Goal: Find specific page/section: Find specific page/section

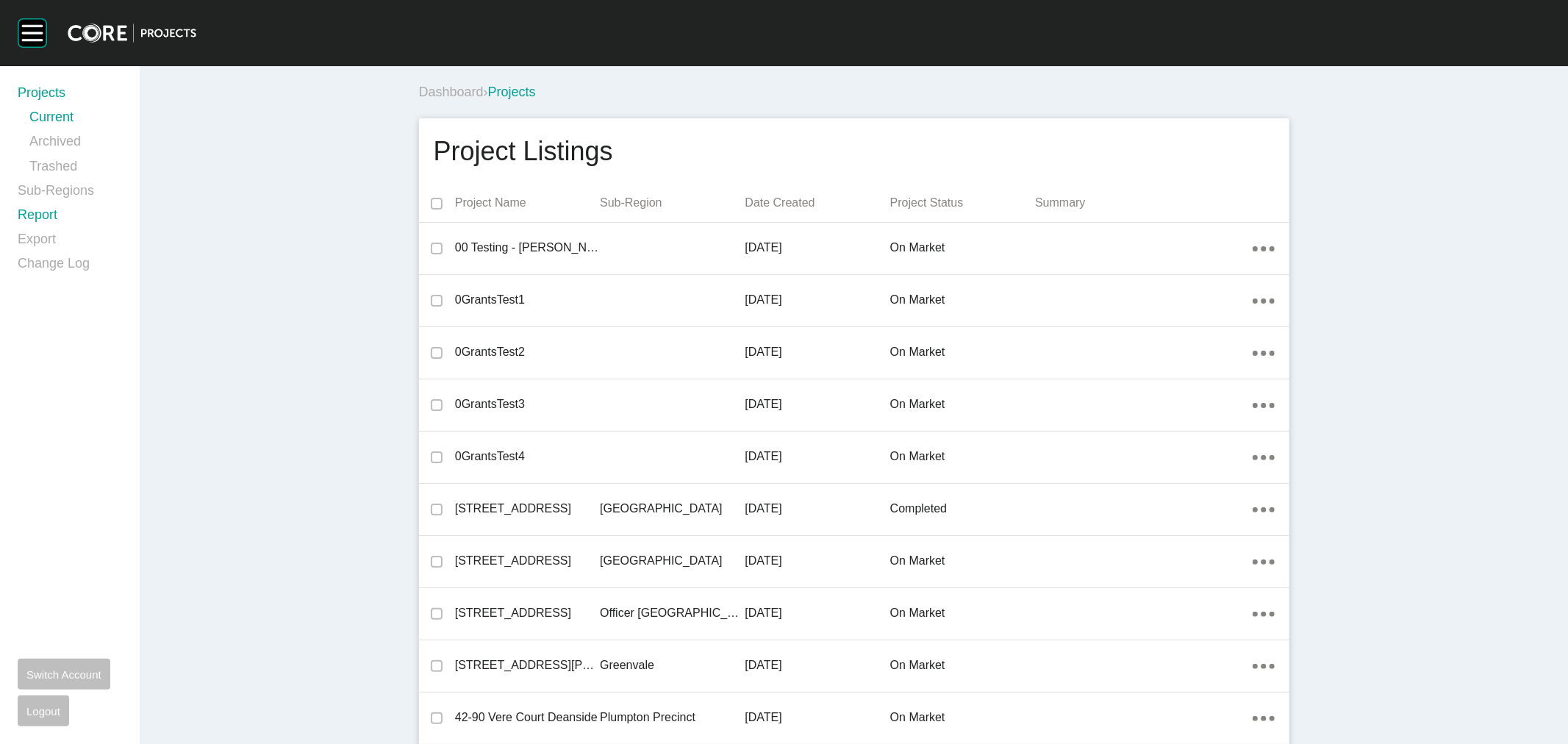
click at [40, 213] on link "Report" at bounding box center [70, 218] width 104 height 24
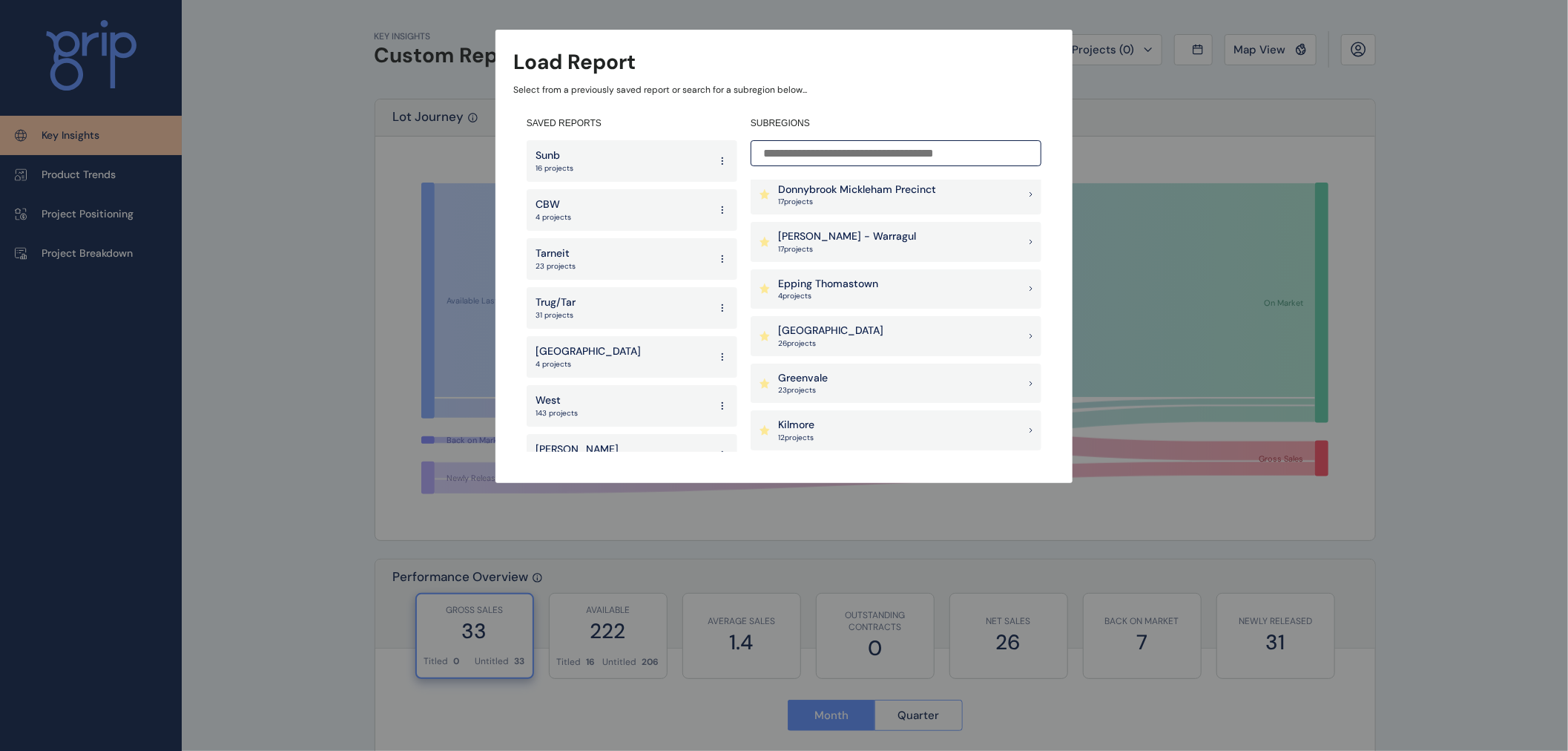
scroll to position [536, 0]
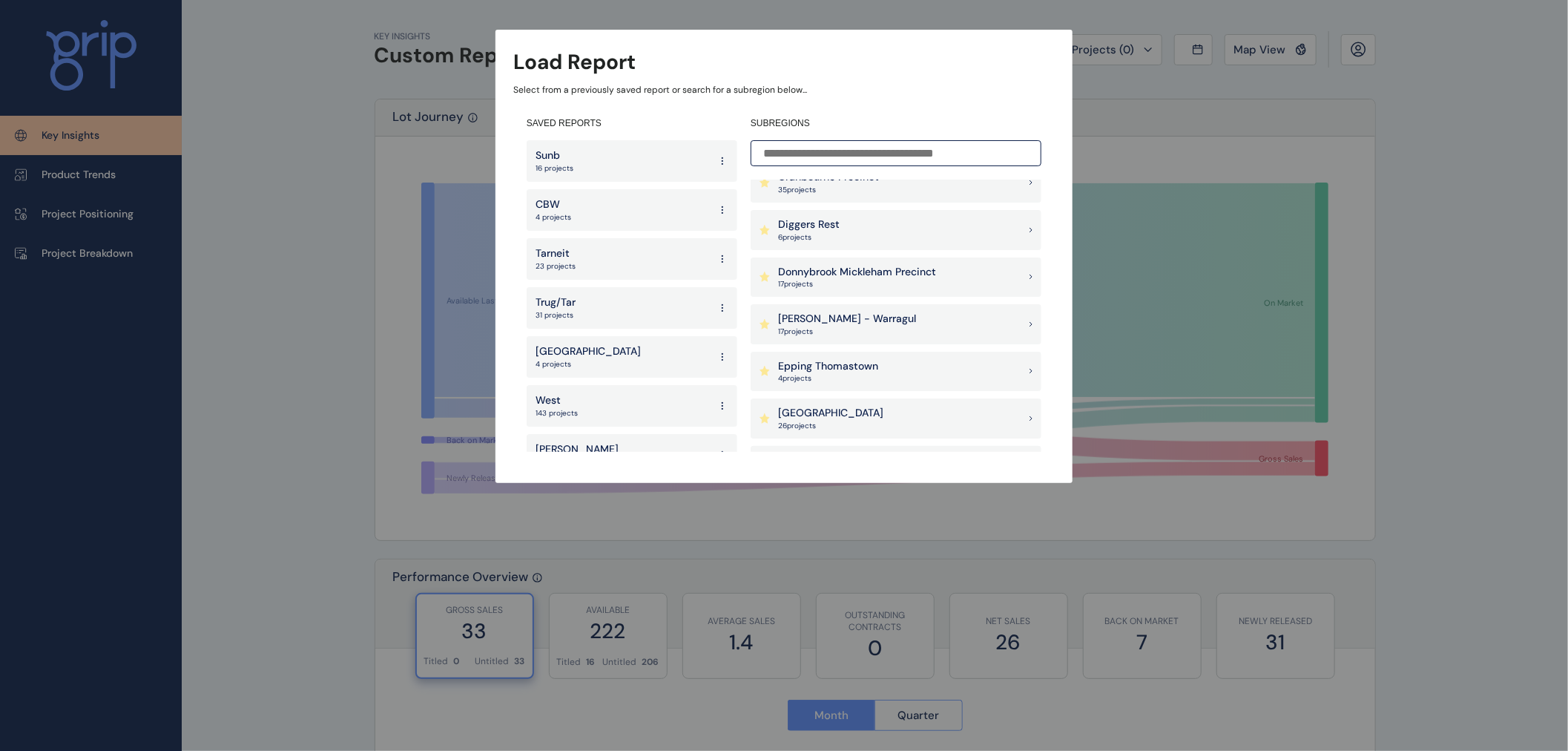
click at [849, 365] on p "Epping Thomastown" at bounding box center [827, 366] width 100 height 15
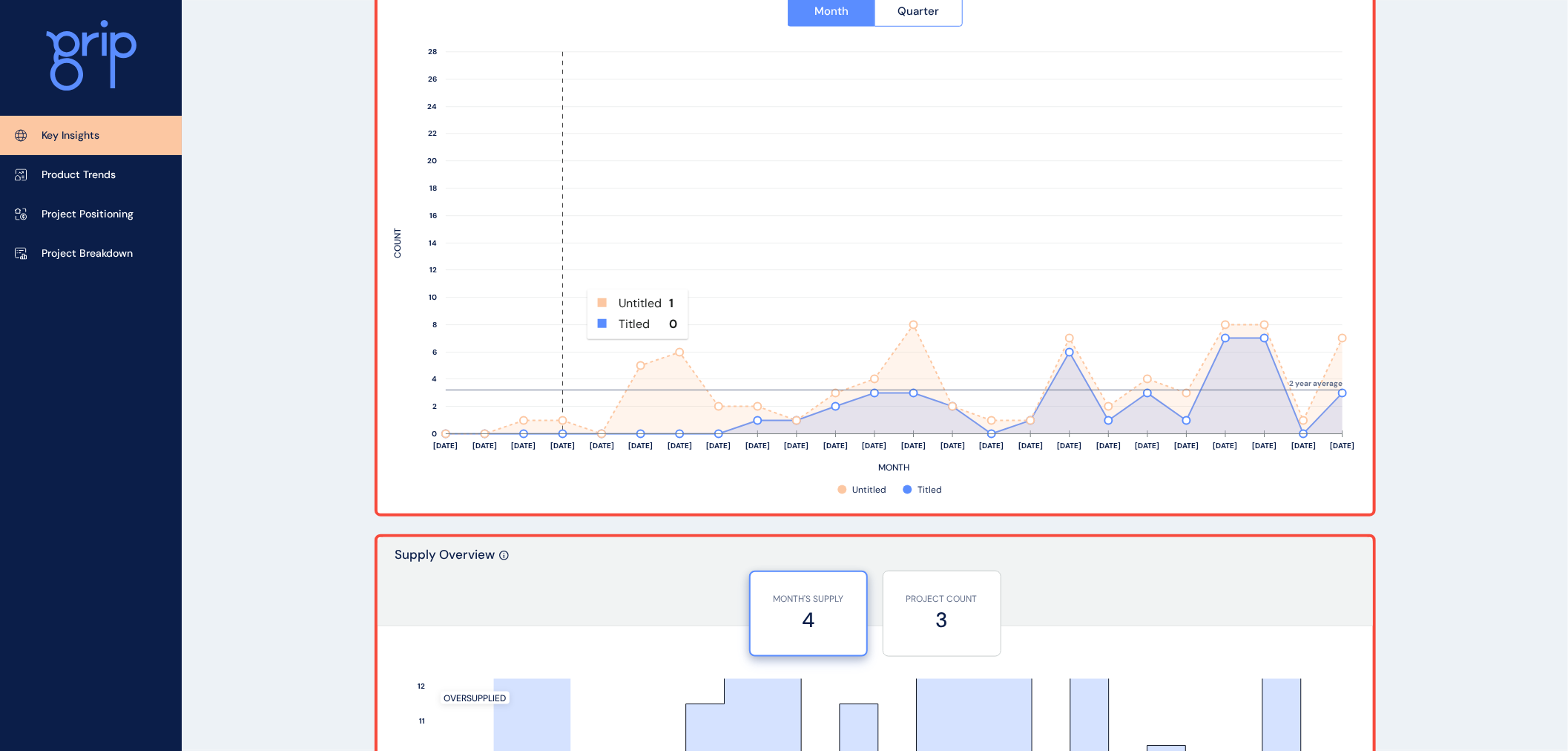
scroll to position [493, 0]
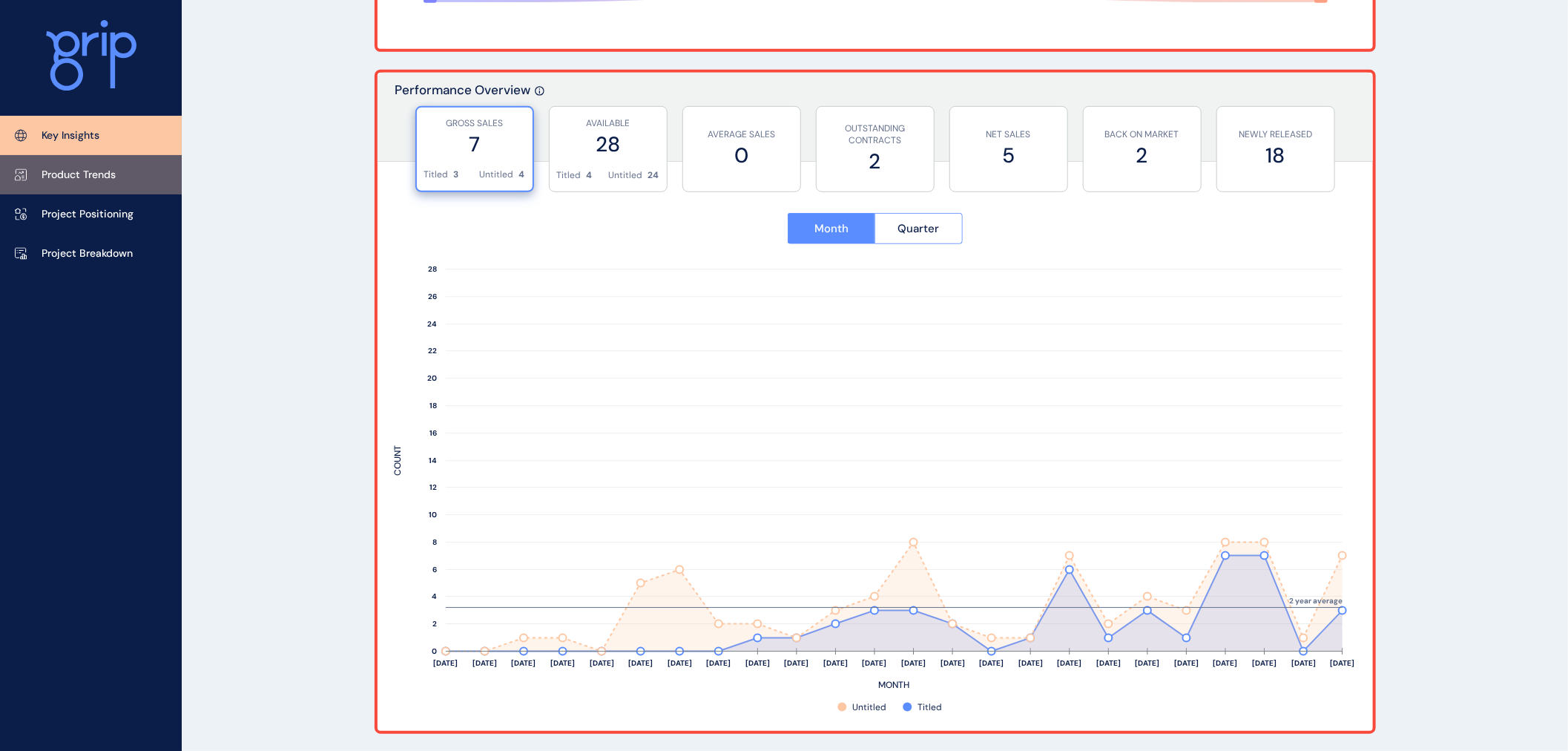
click at [100, 177] on p "Product Trends" at bounding box center [78, 175] width 74 height 15
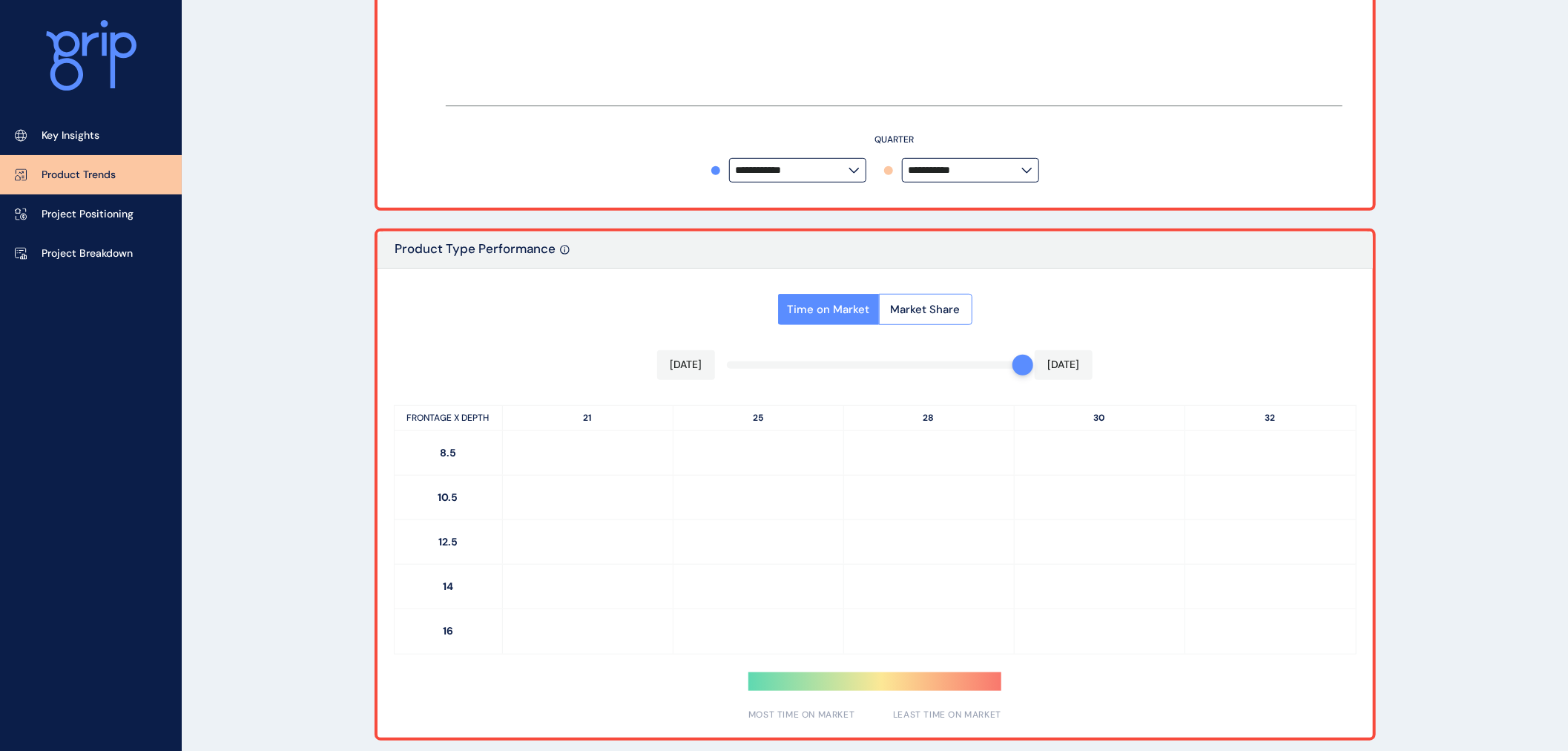
type input "**********"
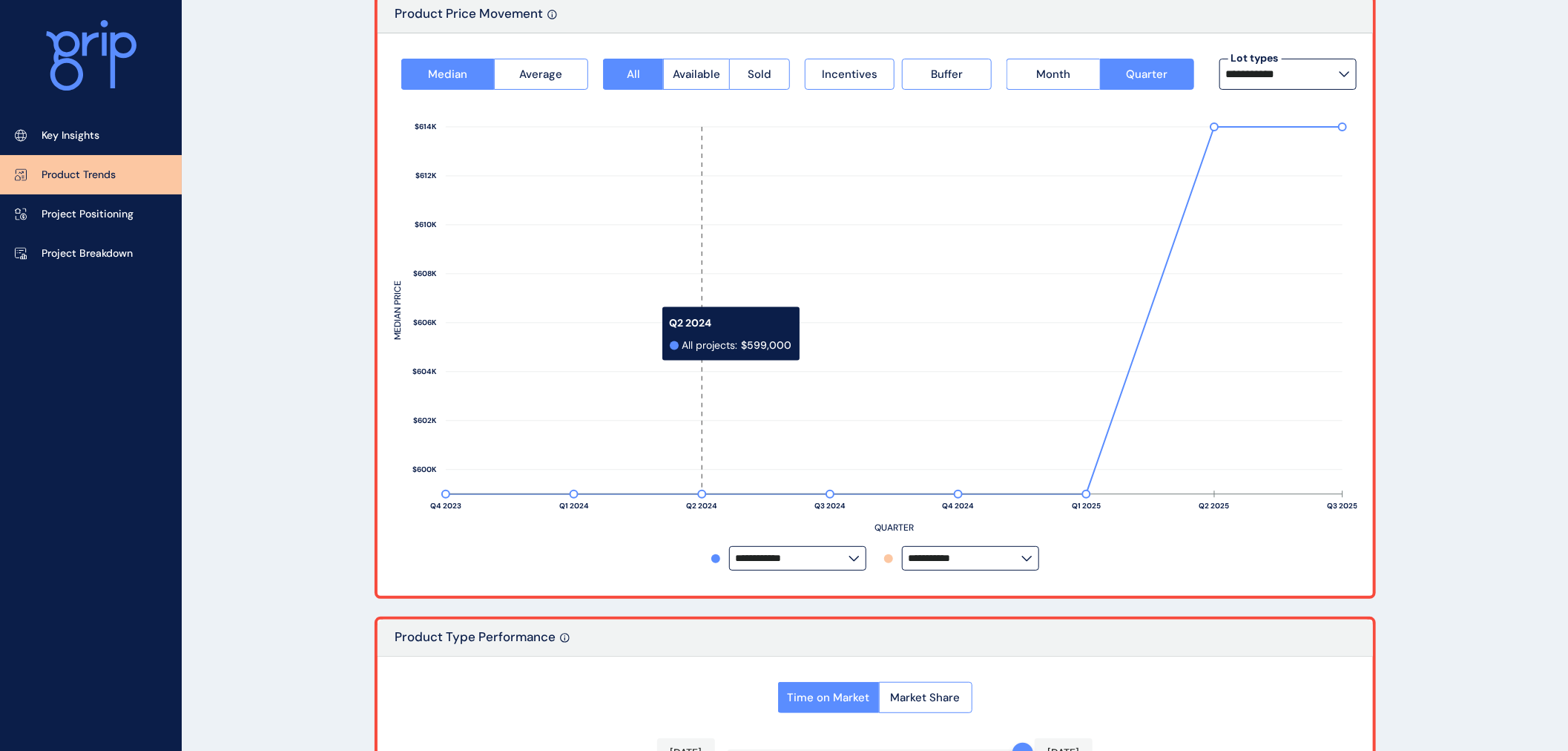
scroll to position [82, 0]
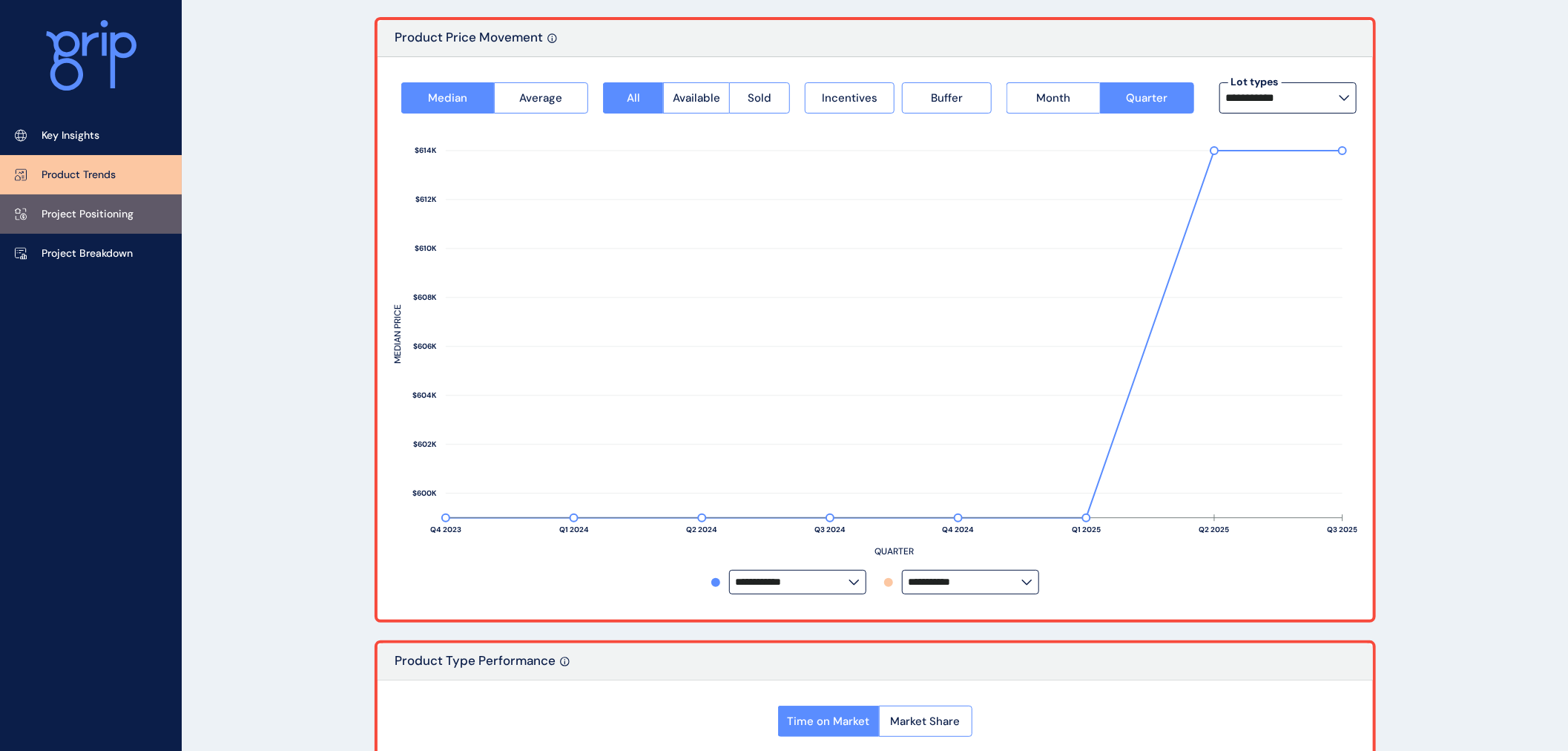
click at [95, 227] on link "Project Positioning" at bounding box center [90, 214] width 182 height 40
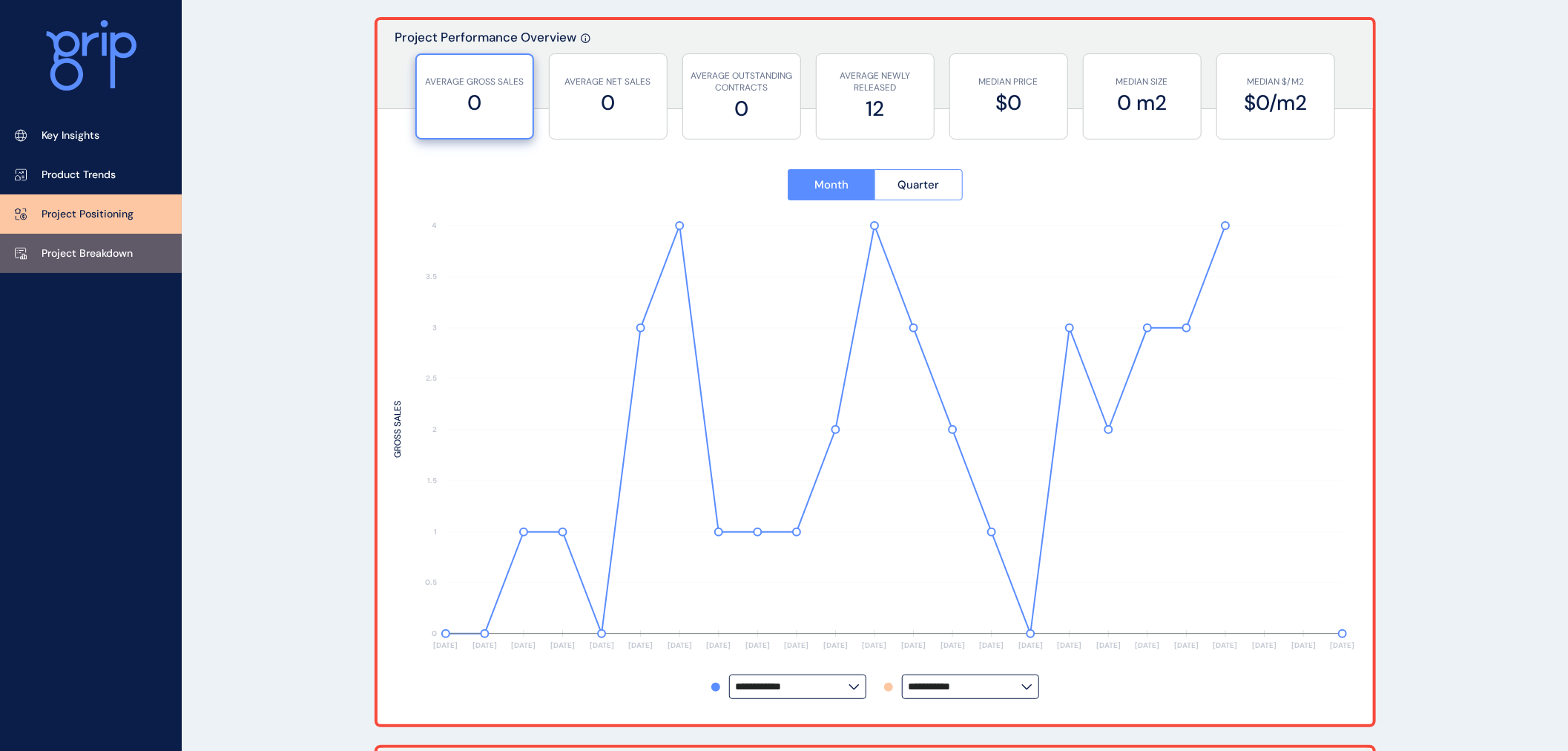
type input "**********"
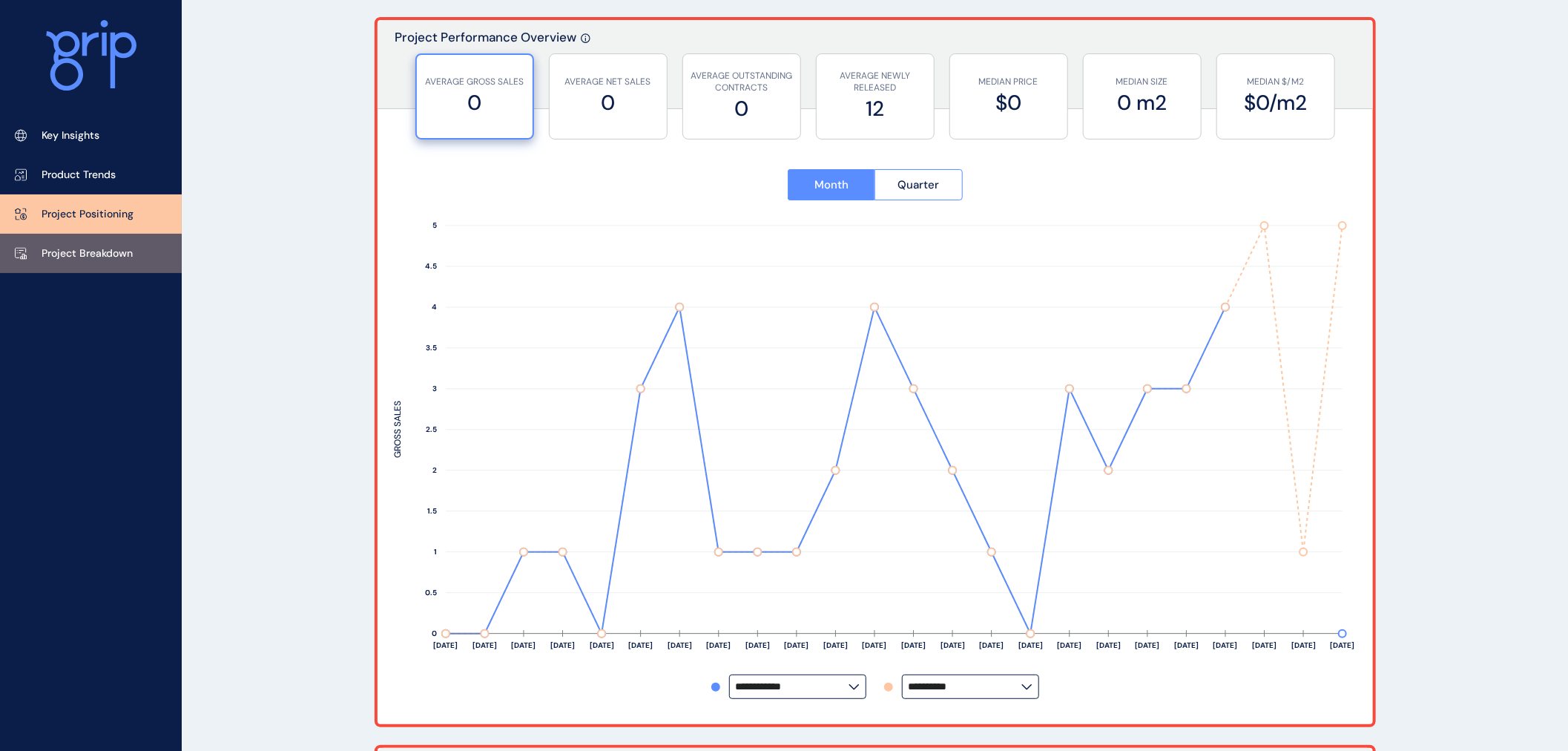
click at [95, 251] on p "Project Breakdown" at bounding box center [87, 253] width 91 height 15
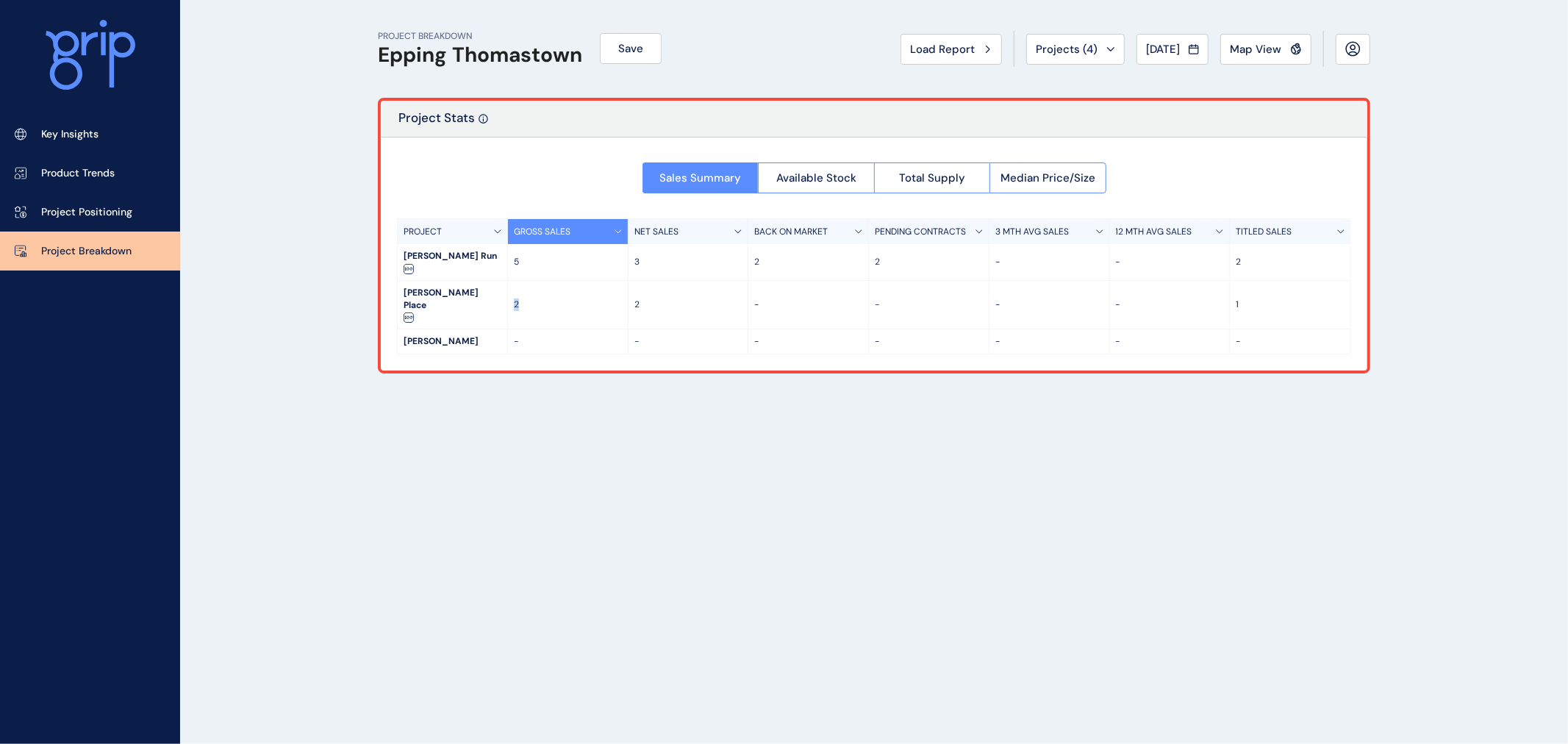
drag, startPoint x: 511, startPoint y: 281, endPoint x: 528, endPoint y: 276, distance: 17.7
click at [528, 281] on div "2" at bounding box center [568, 305] width 120 height 49
click at [531, 299] on p "2" at bounding box center [568, 305] width 108 height 13
click at [354, 171] on div "PROJECT BREAKDOWN Epping Thomastown Save Load Report Projects ( 4 ) [DATE] 2025…" at bounding box center [784, 372] width 1568 height 744
click at [819, 182] on span "Available Stock" at bounding box center [816, 177] width 80 height 15
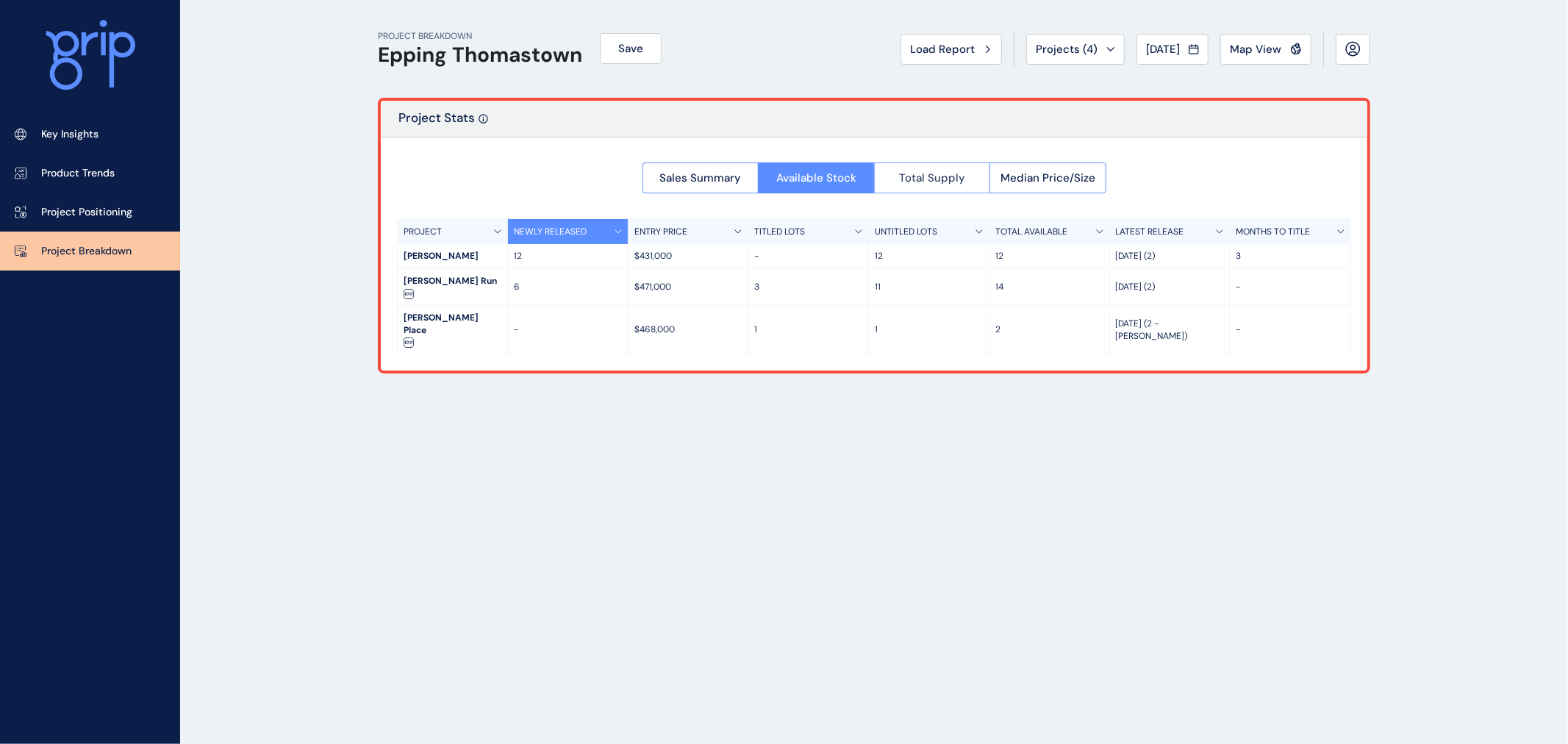
click at [948, 183] on span "Total Supply" at bounding box center [932, 177] width 67 height 15
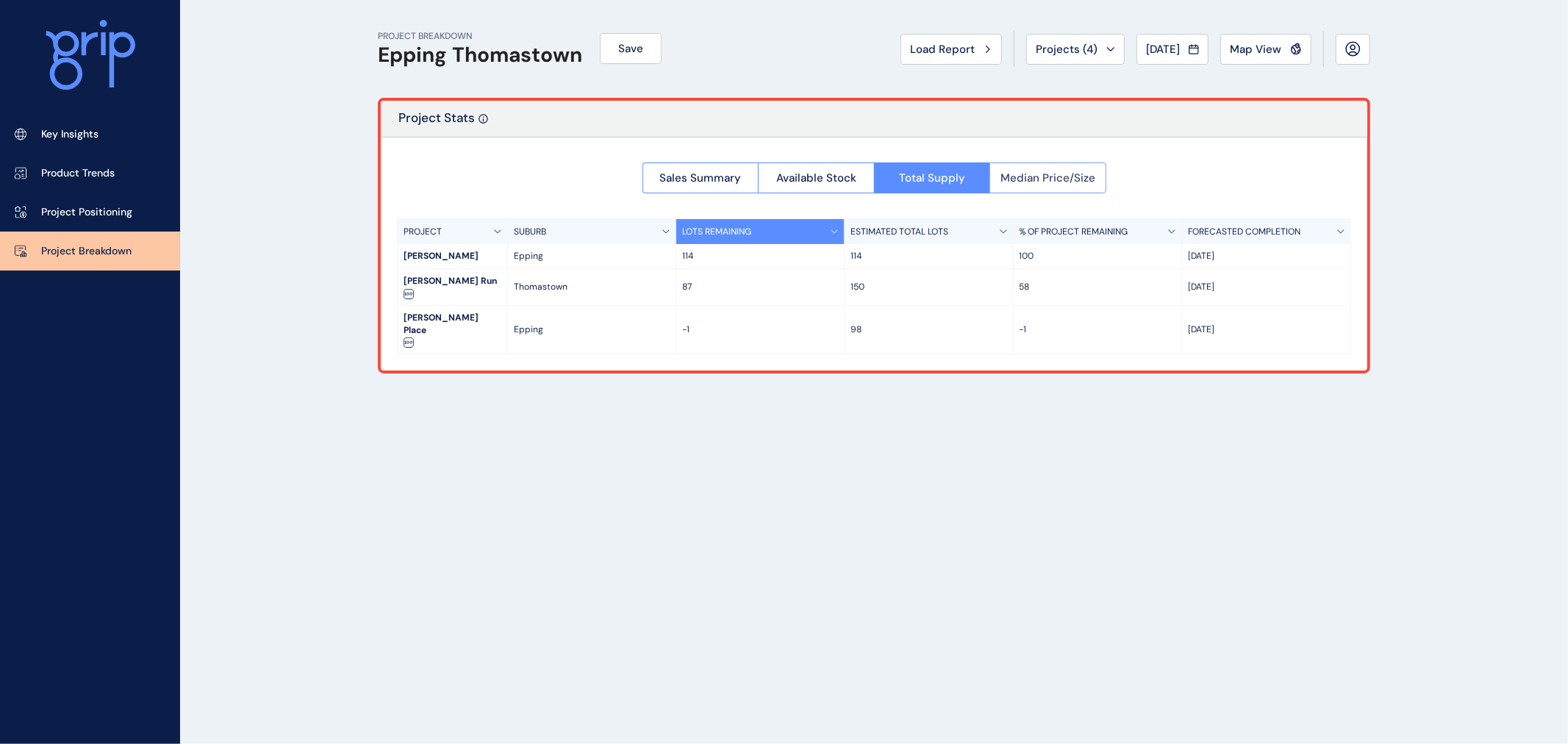
click at [1005, 189] on button "Median Price/Size" at bounding box center [1047, 177] width 117 height 31
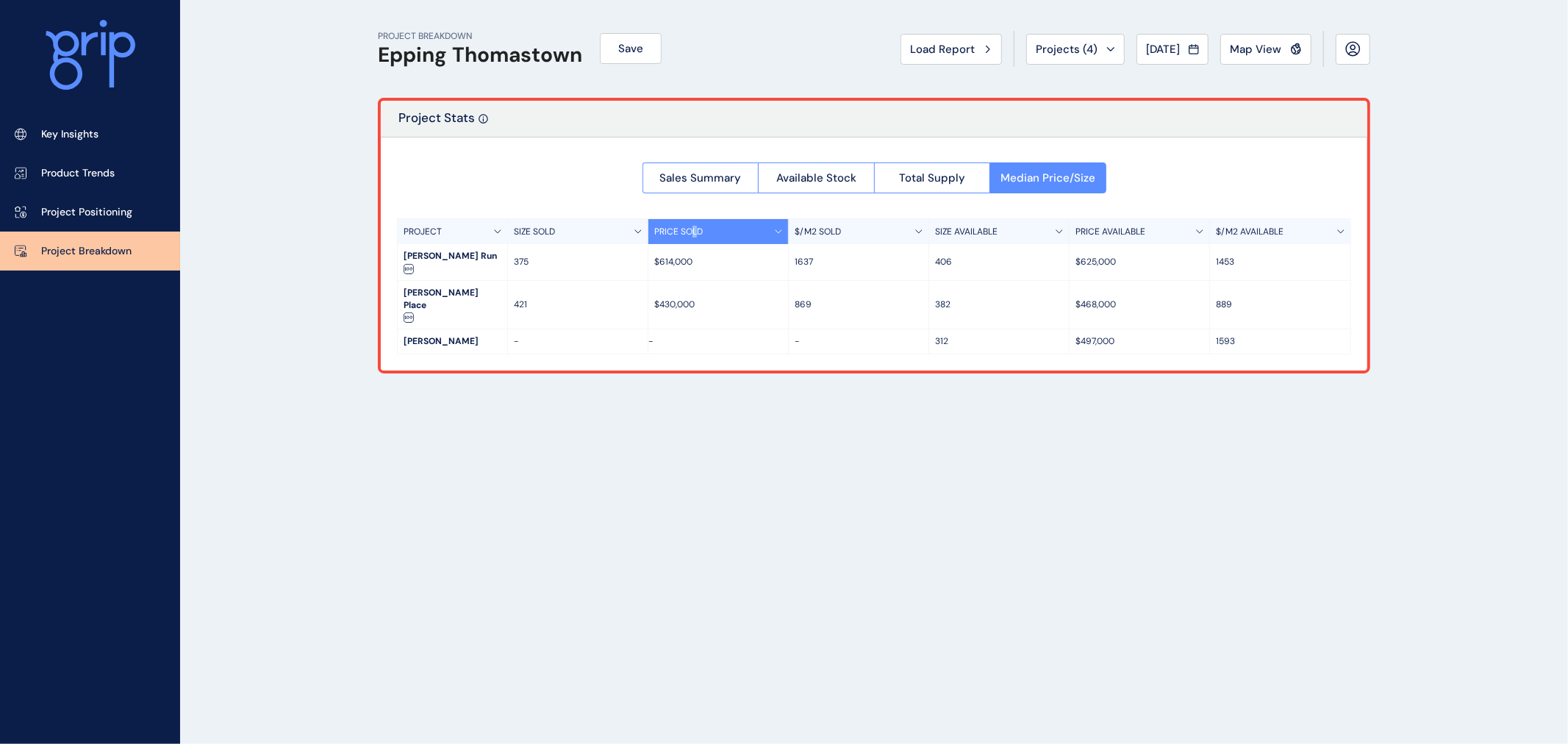
click at [696, 199] on div "Sales Summary Available Stock Total Supply Median Price/Size PROJECT SIZE SOLD …" at bounding box center [874, 253] width 987 height 233
click at [694, 189] on button "Sales Summary" at bounding box center [701, 177] width 116 height 31
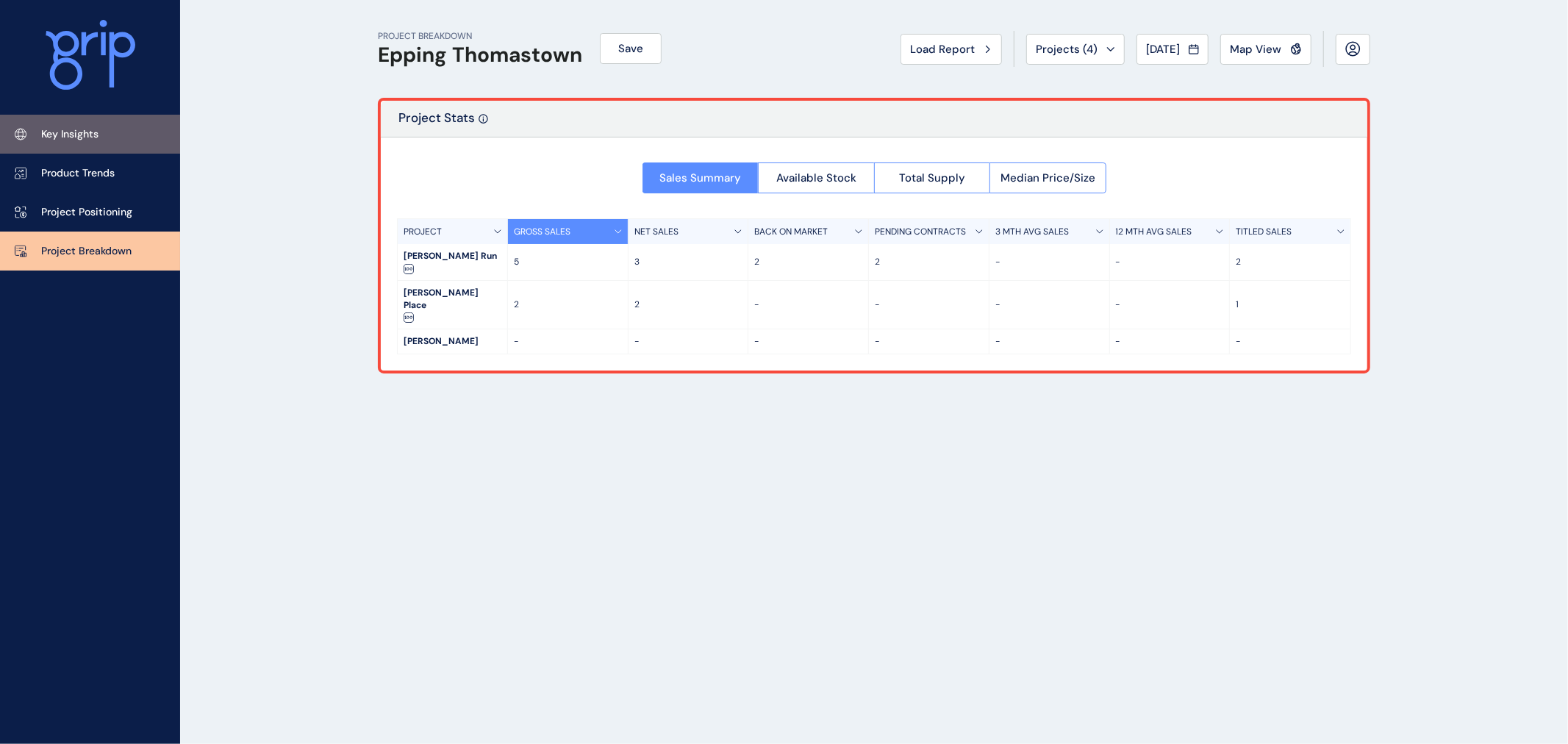
click at [50, 143] on link "Key Insights" at bounding box center [90, 134] width 180 height 39
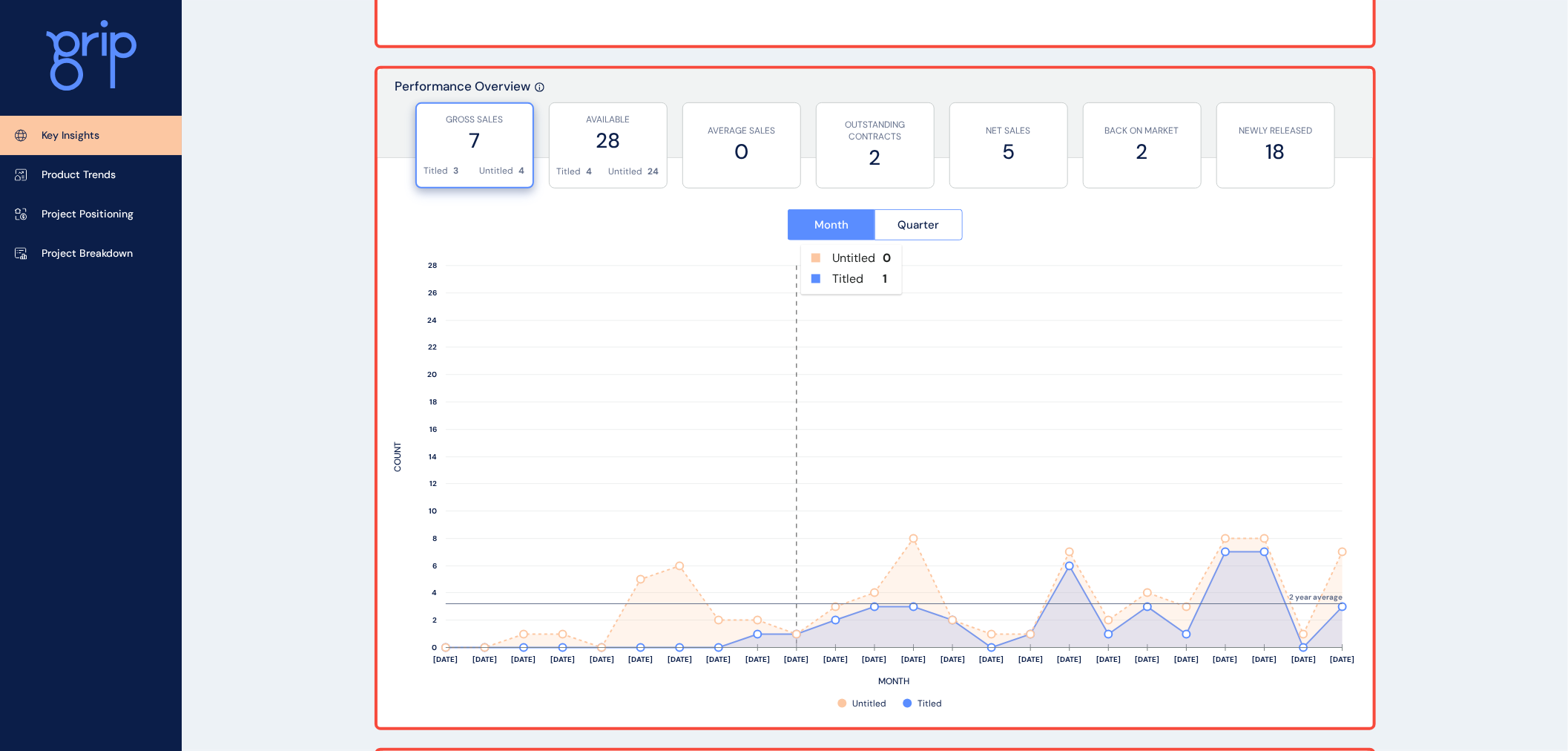
scroll to position [576, 0]
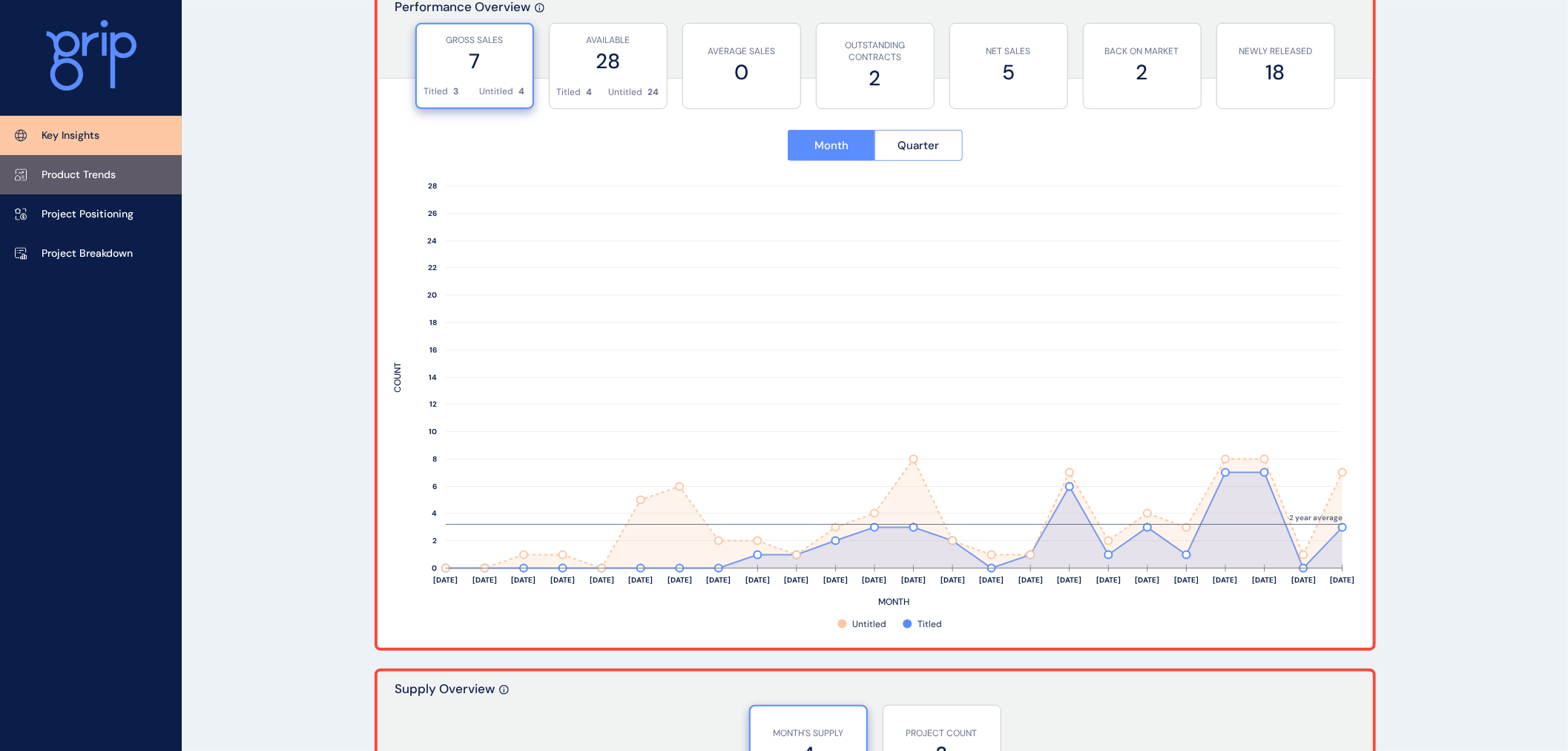
click at [95, 189] on link "Product Trends" at bounding box center [90, 175] width 182 height 40
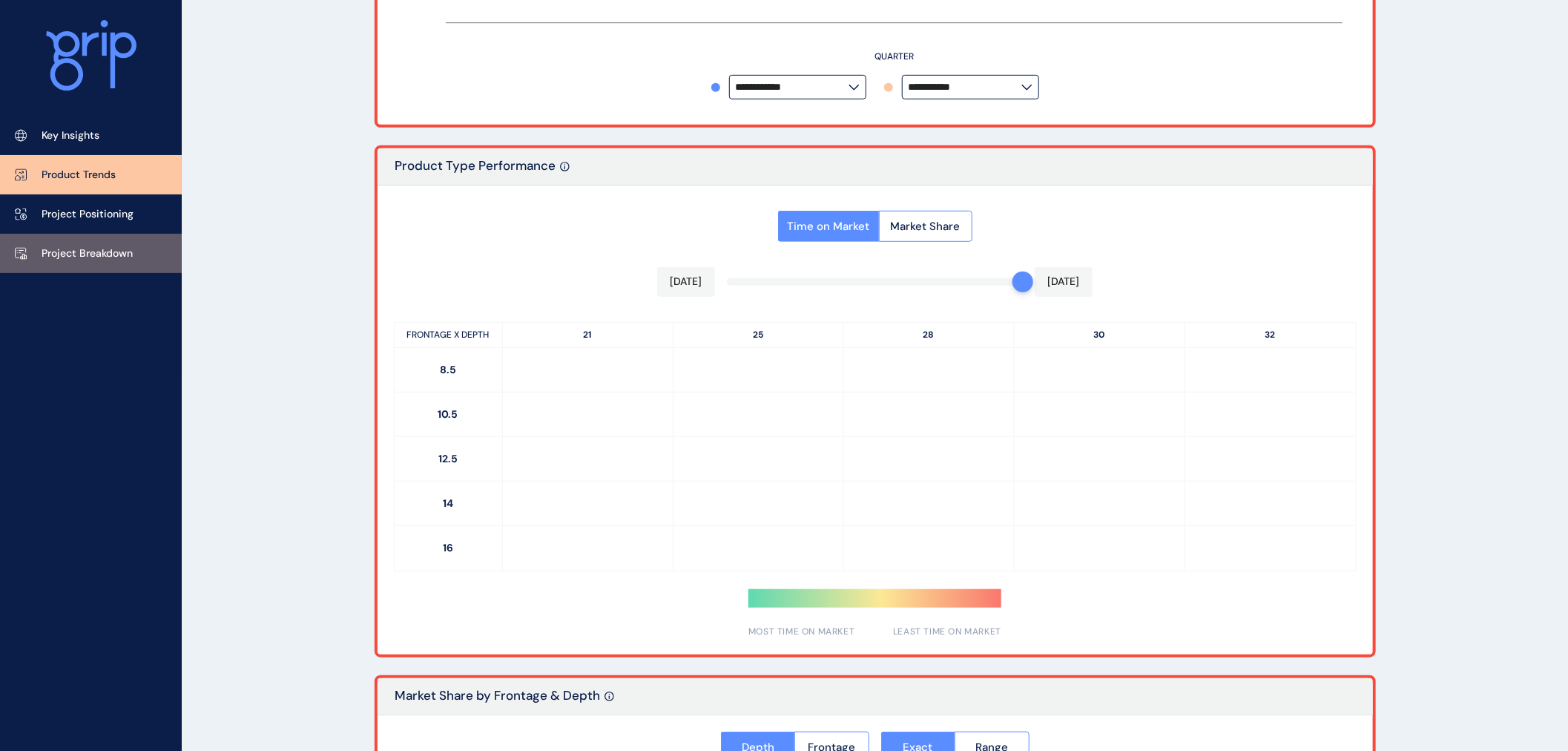
type input "**********"
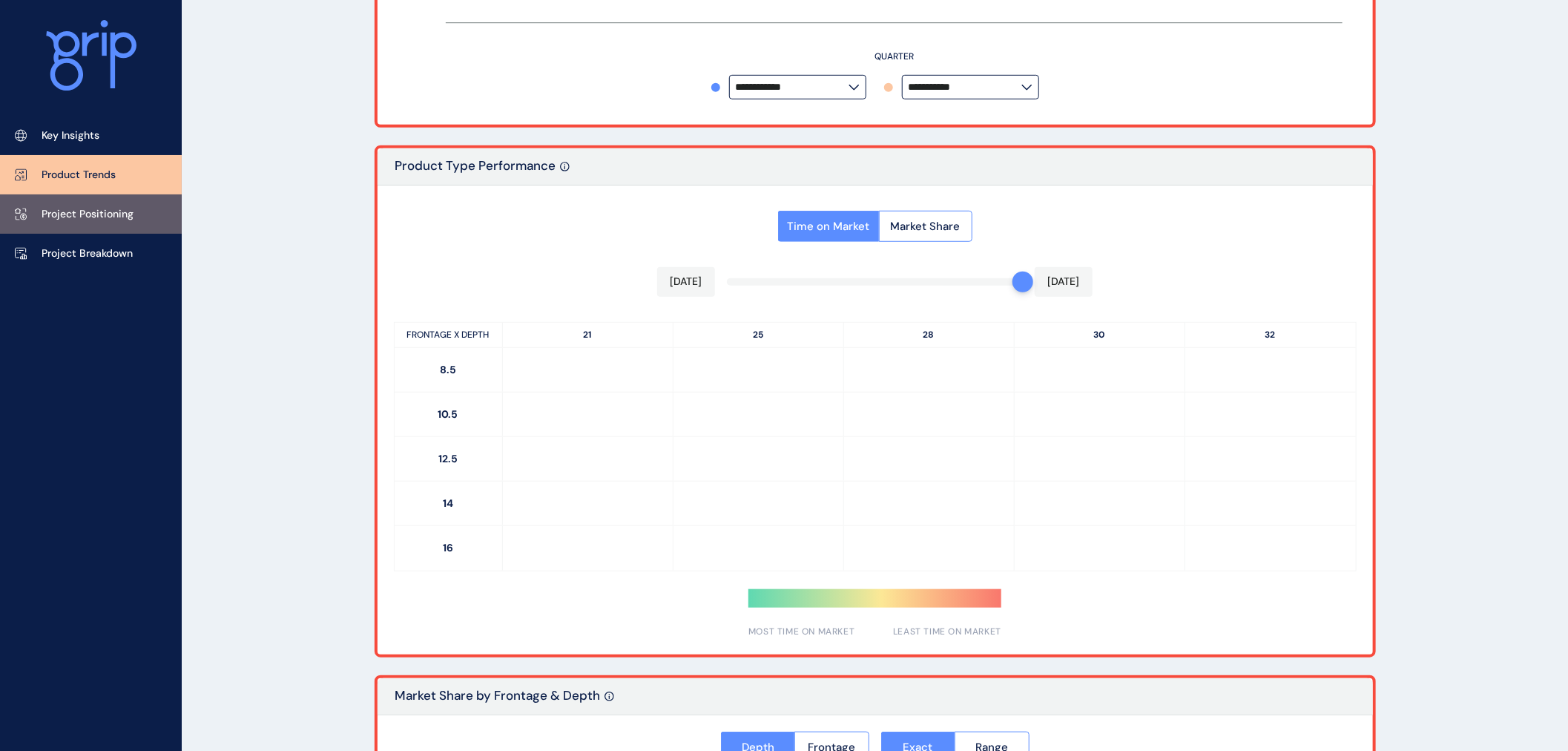
click at [92, 213] on p "Project Positioning" at bounding box center [87, 214] width 92 height 15
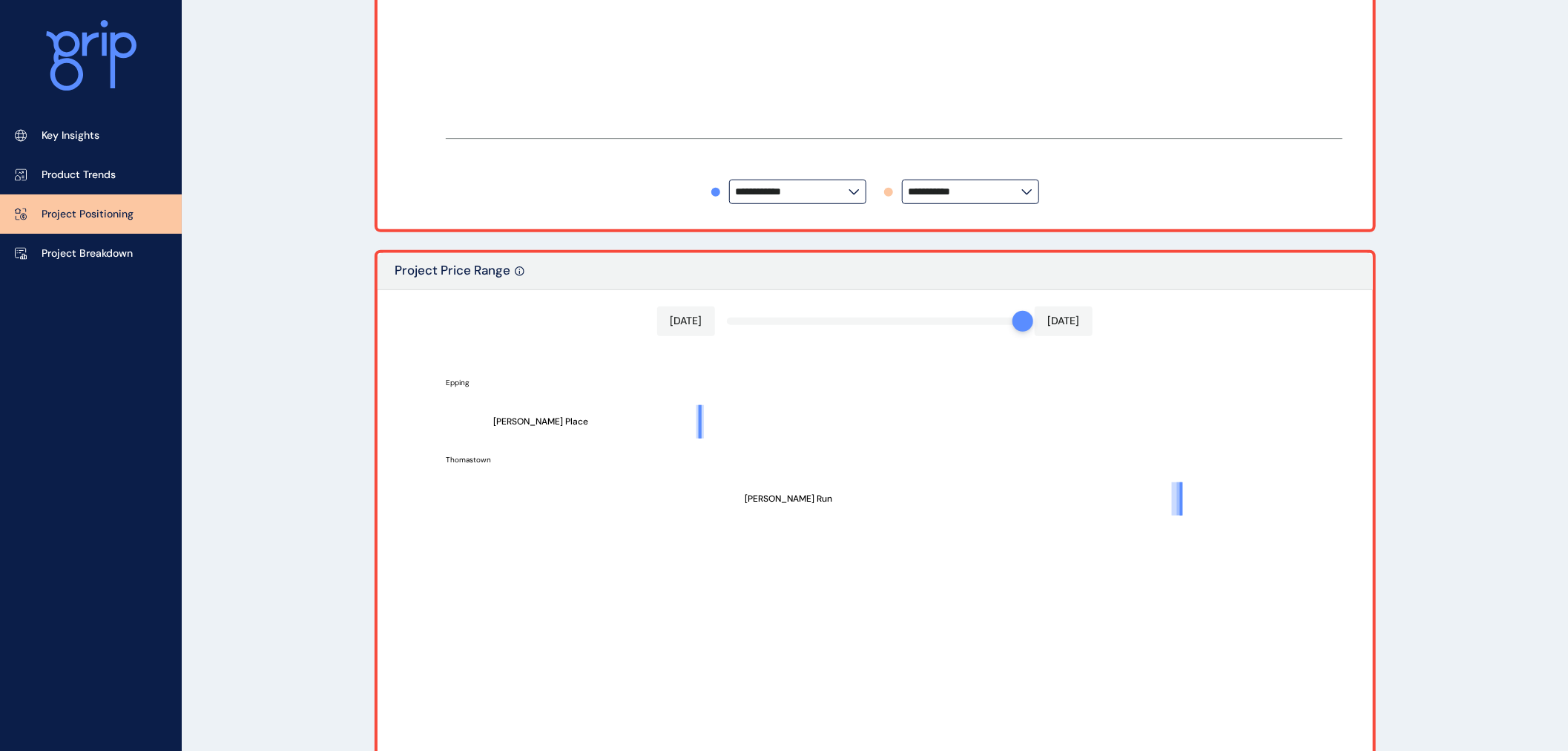
type input "**********"
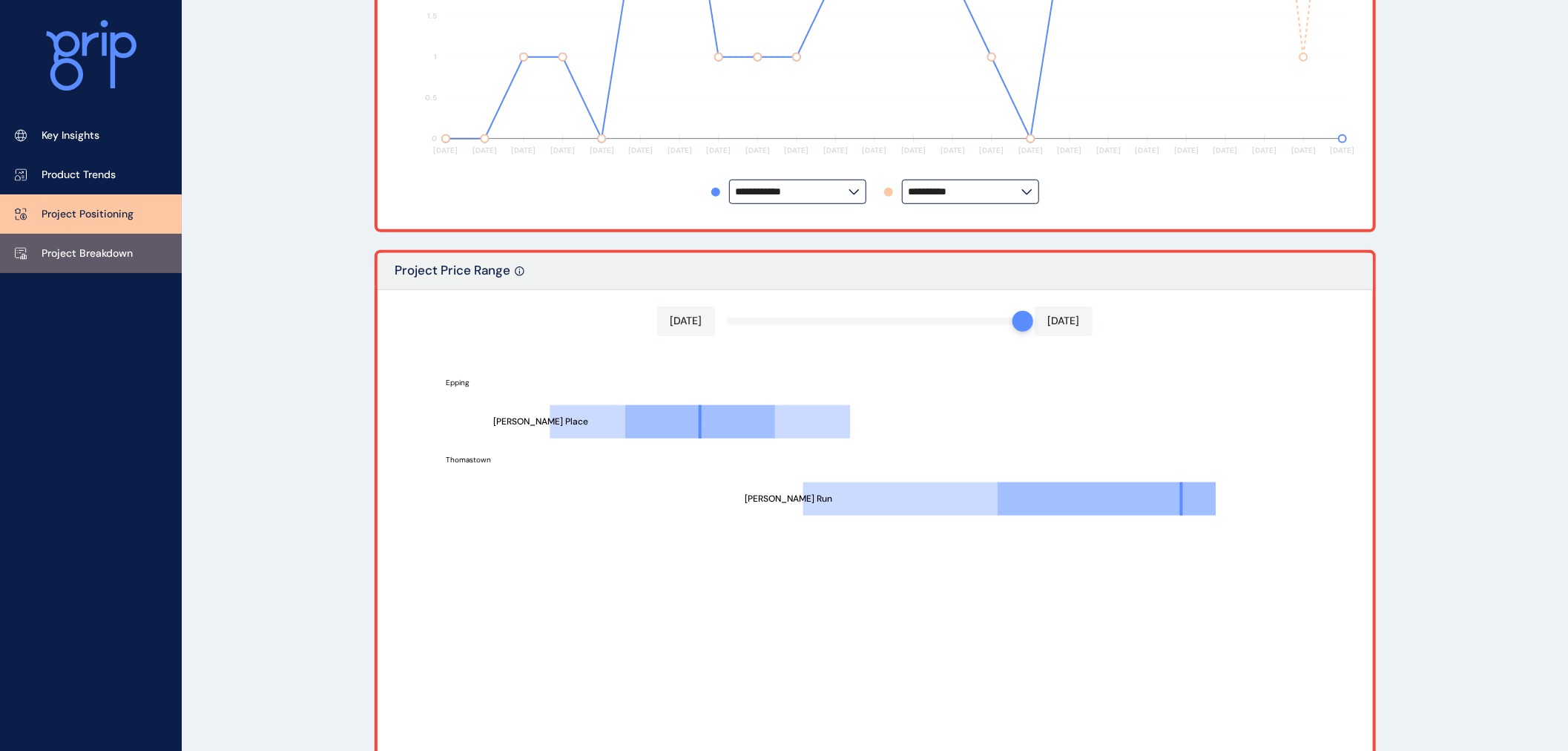
click at [102, 256] on p "Project Breakdown" at bounding box center [87, 253] width 91 height 15
